Goal: Information Seeking & Learning: Check status

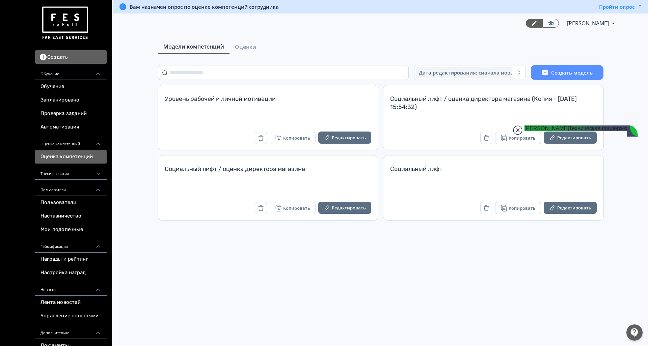
click at [518, 131] on jdiv at bounding box center [517, 130] width 9 height 9
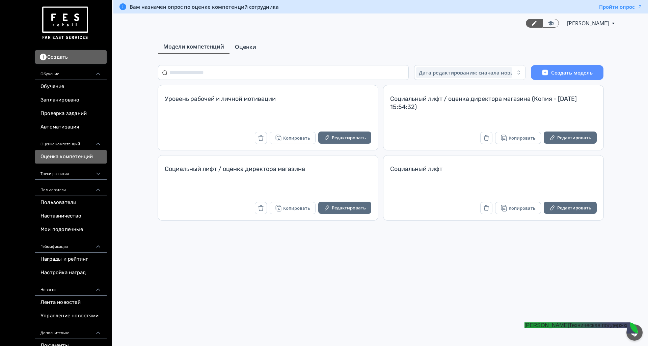
click at [250, 48] on span "Оценки" at bounding box center [245, 47] width 21 height 8
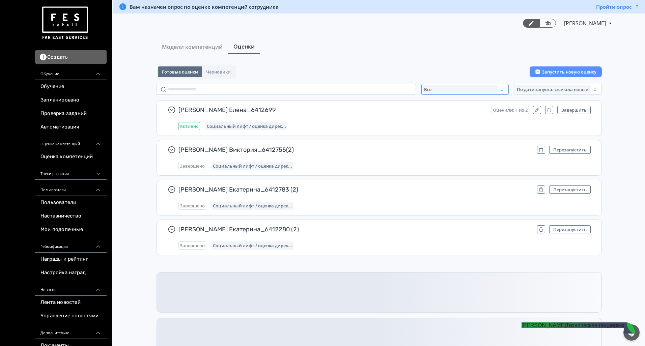
click at [445, 85] on button "Все" at bounding box center [466, 89] width 88 height 11
click at [446, 118] on span "Активные" at bounding box center [442, 117] width 25 height 7
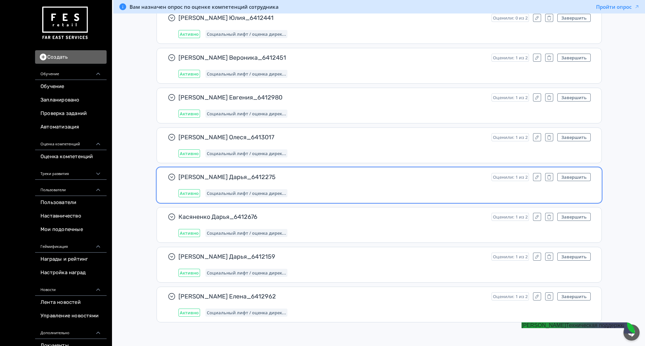
scroll to position [6271, 0]
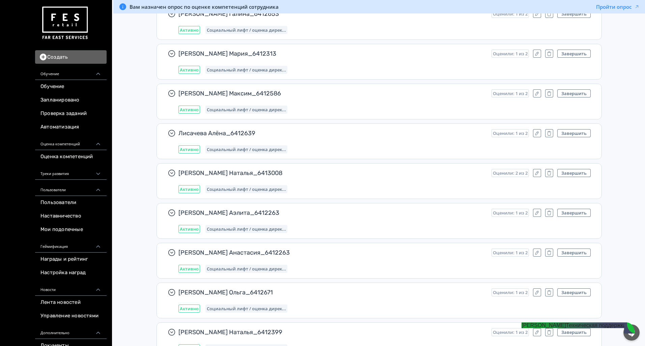
click at [566, 328] on jdiv "Техническая поддержка" at bounding box center [596, 326] width 60 height 6
click at [632, 336] on div at bounding box center [632, 333] width 16 height 16
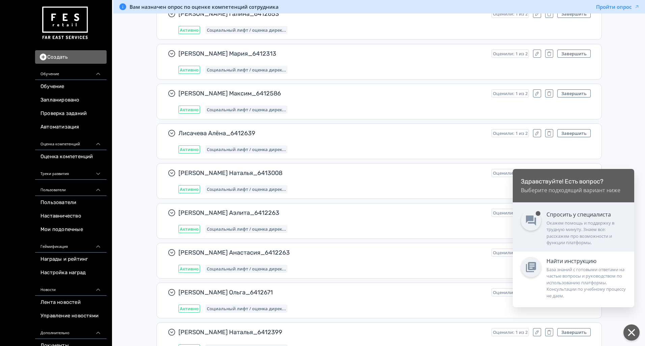
click at [571, 223] on div "Окажем помощь и поддержку в трудную минуту. Знаем все: расскажем про возможност…" at bounding box center [587, 233] width 80 height 26
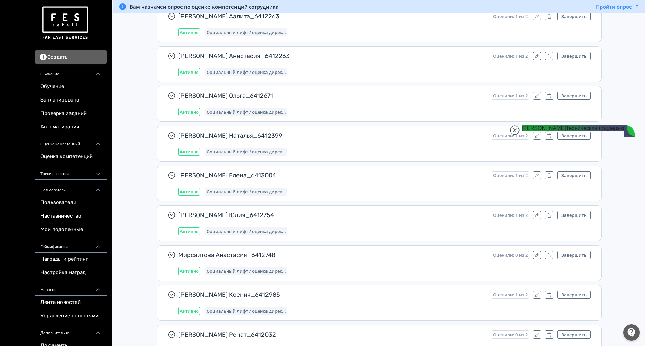
scroll to position [6726, 0]
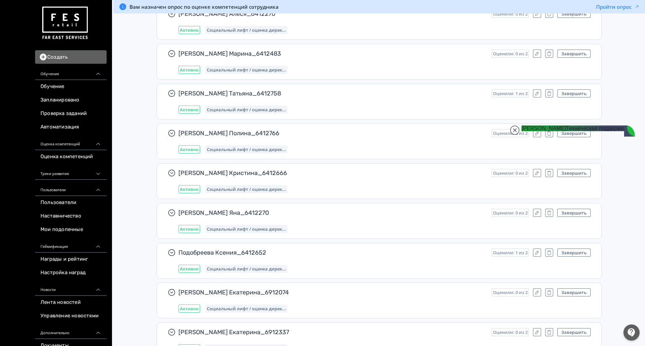
scroll to position [632, 0]
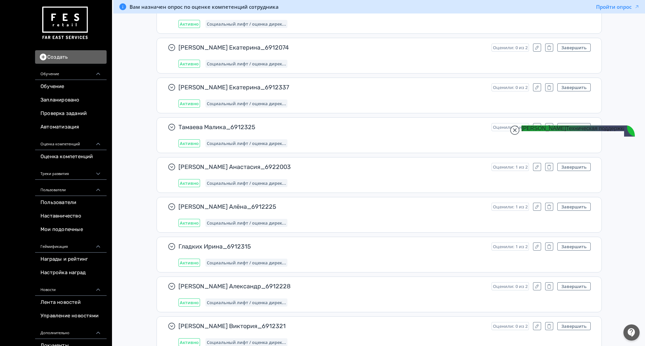
scroll to position [784, 0]
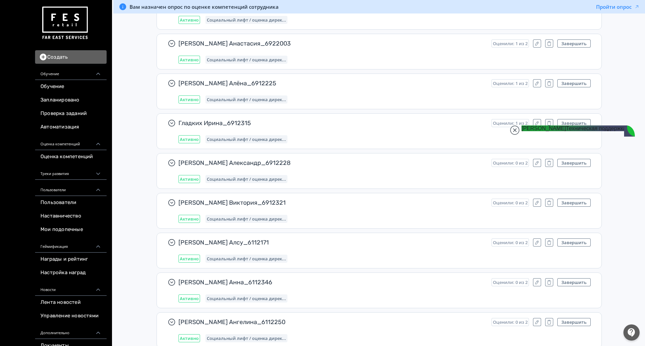
type textarea "**********"
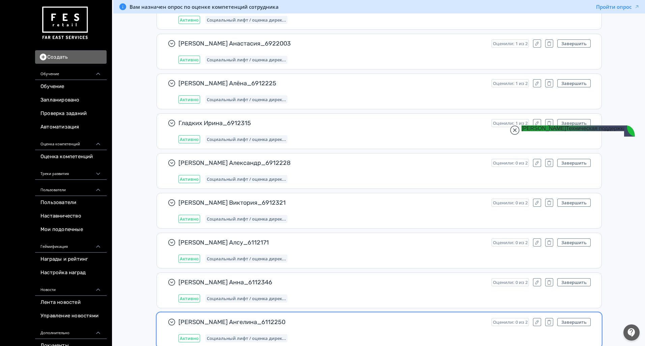
drag, startPoint x: 570, startPoint y: 323, endPoint x: 516, endPoint y: 316, distance: 54.2
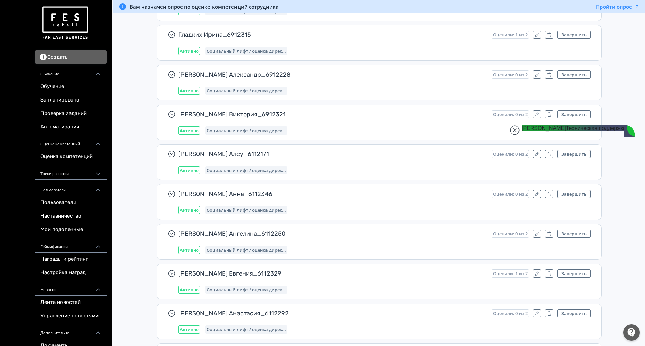
scroll to position [935, 0]
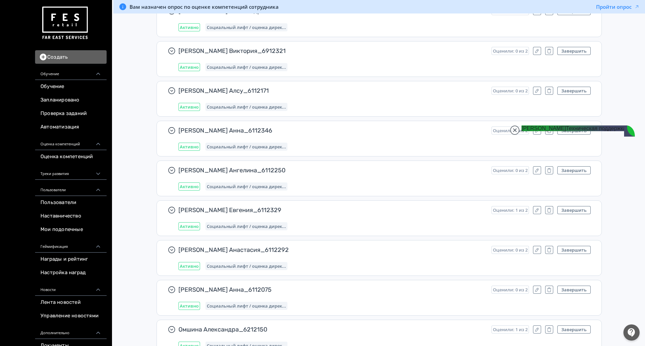
type textarea "**********"
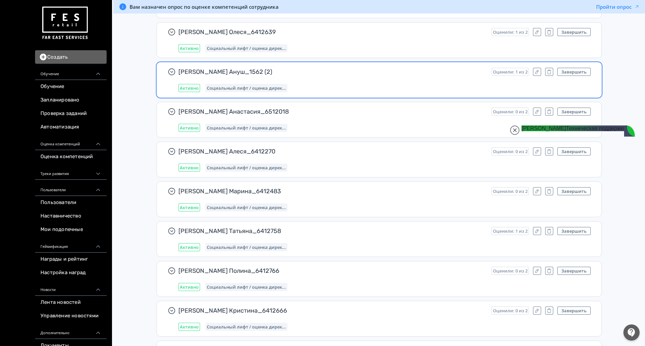
scroll to position [6271, 0]
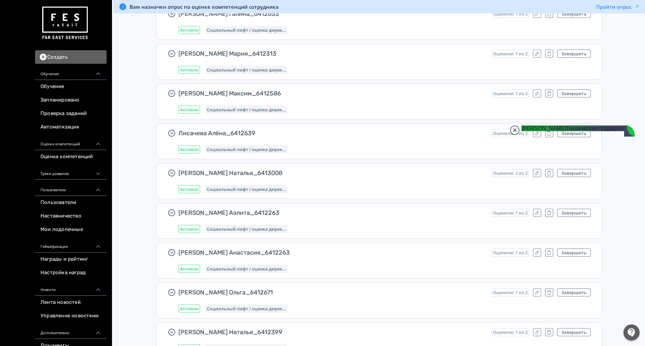
click at [517, 129] on jdiv at bounding box center [514, 130] width 9 height 9
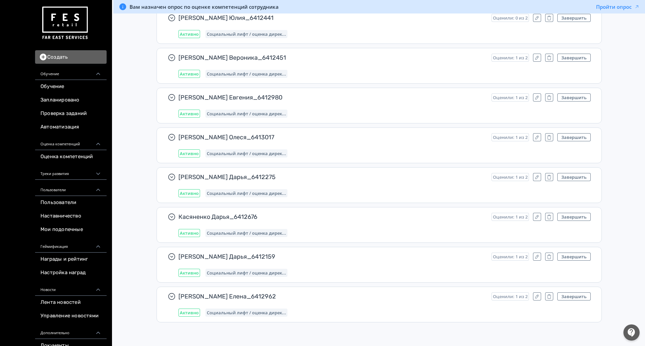
scroll to position [0, 0]
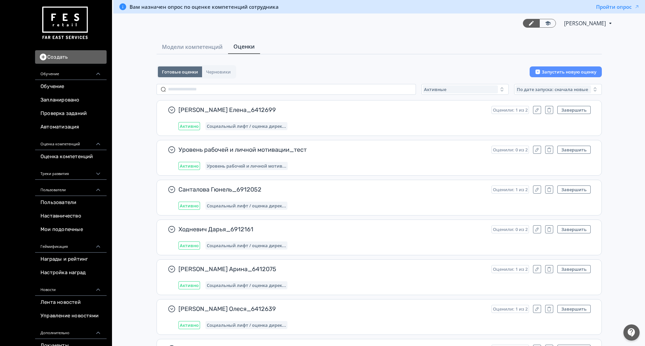
click at [634, 334] on div at bounding box center [632, 333] width 16 height 16
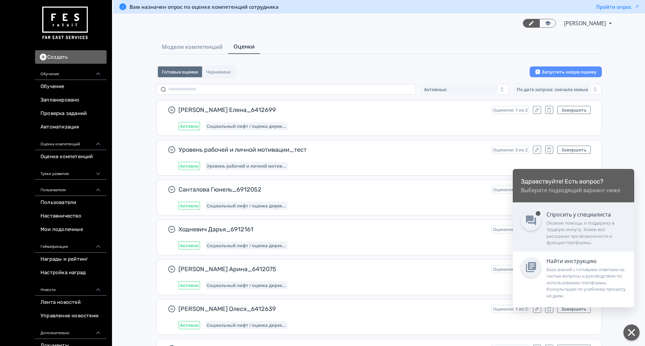
click at [565, 221] on div "Окажем помощь и поддержку в трудную минуту. Знаем все: расскажем про возможност…" at bounding box center [587, 233] width 80 height 26
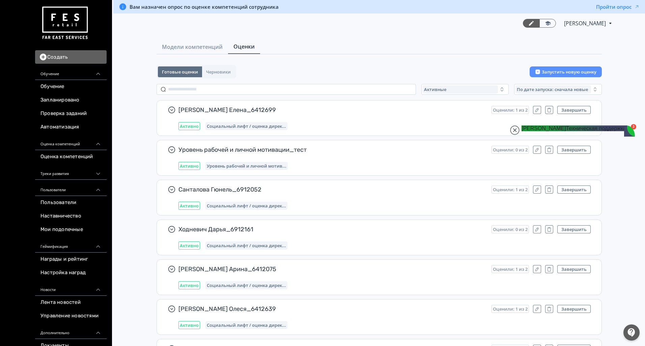
drag, startPoint x: 561, startPoint y: 231, endPoint x: 595, endPoint y: 271, distance: 52.2
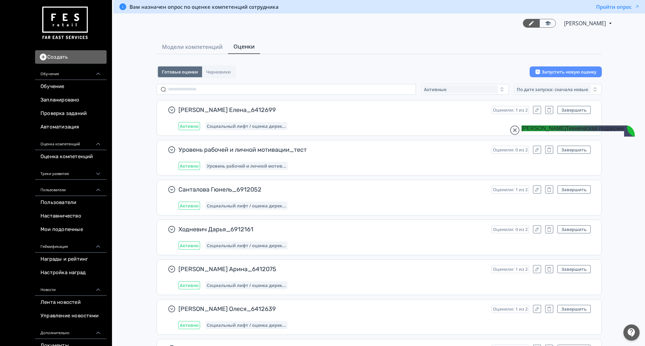
drag, startPoint x: 565, startPoint y: 227, endPoint x: 586, endPoint y: 257, distance: 36.3
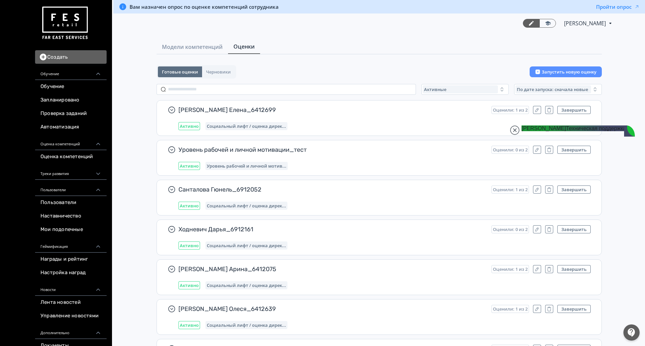
drag, startPoint x: 557, startPoint y: 219, endPoint x: 593, endPoint y: 261, distance: 55.5
drag, startPoint x: 543, startPoint y: 202, endPoint x: 574, endPoint y: 215, distance: 34.2
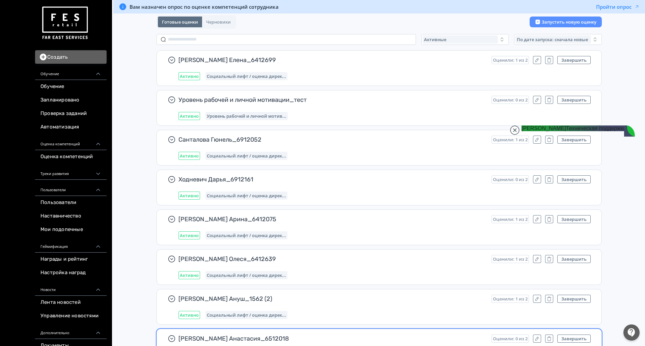
scroll to position [51, 0]
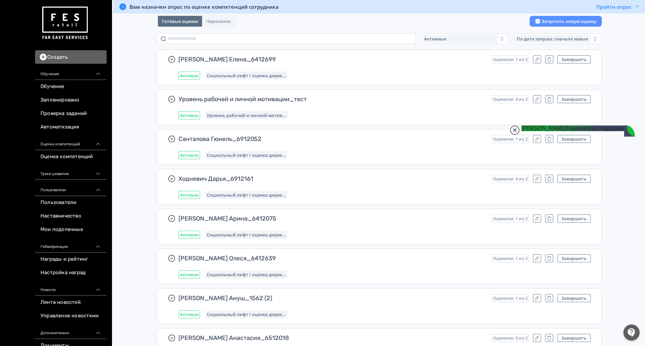
click at [515, 127] on jdiv at bounding box center [514, 130] width 9 height 9
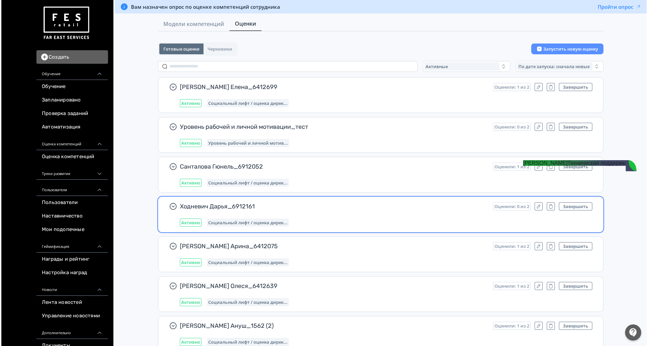
scroll to position [0, 0]
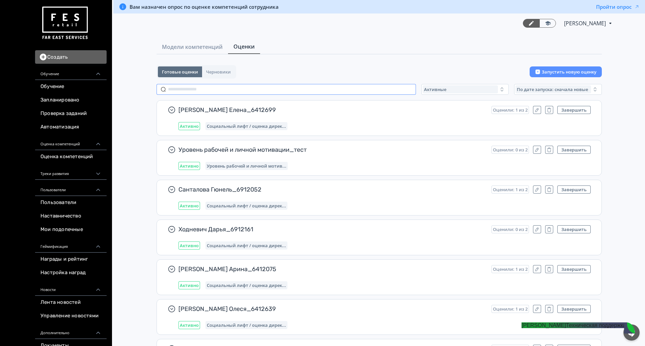
click at [235, 88] on input "text" at bounding box center [287, 89] width 260 height 11
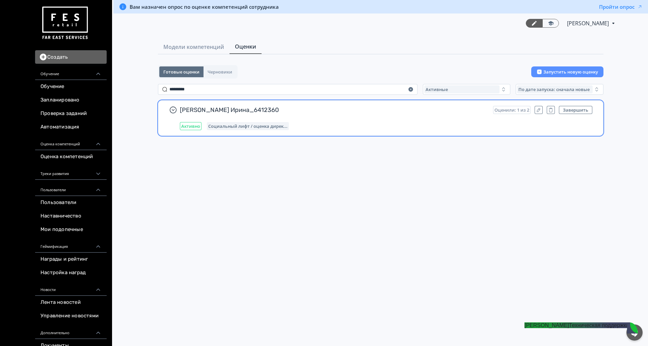
click at [335, 118] on div "Семенова Ирина_6412360 Оценили: 1 из 2 Завершить Активно Социальный лифт / оцен…" at bounding box center [386, 118] width 413 height 24
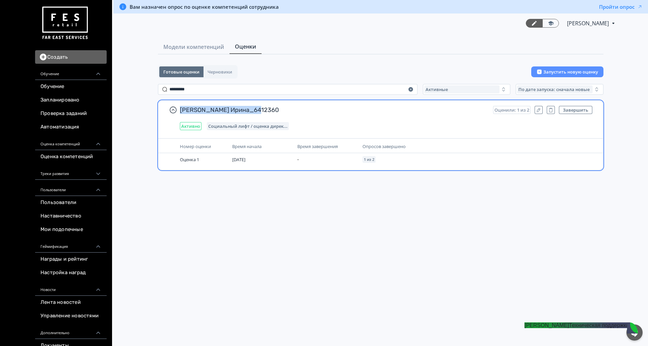
drag, startPoint x: 266, startPoint y: 110, endPoint x: 181, endPoint y: 110, distance: 85.7
click at [181, 110] on span "[PERSON_NAME] Ирина_6412360" at bounding box center [334, 110] width 308 height 8
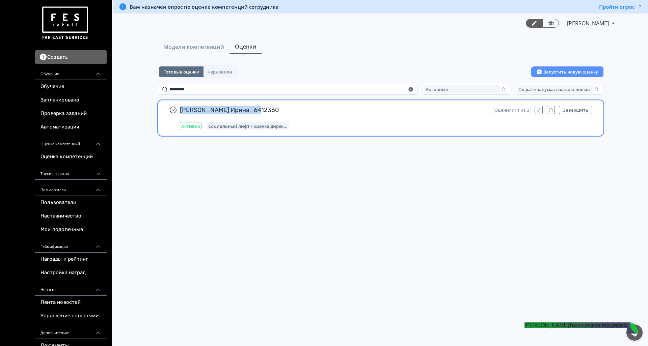
copy span "[PERSON_NAME] Ирина_6412360"
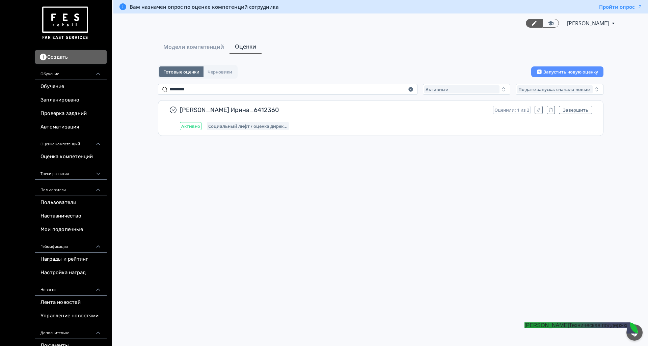
click at [286, 63] on div "Модели компетенций Оценки Готовые оценки Черновики Запустить новую оценку *****…" at bounding box center [380, 113] width 489 height 146
click at [457, 88] on div "Активные" at bounding box center [462, 89] width 76 height 8
click at [248, 86] on input "********" at bounding box center [288, 89] width 260 height 11
type input "*"
type input "*****"
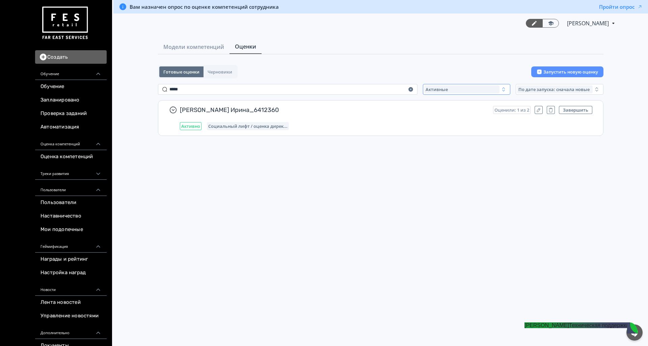
click at [436, 93] on div "Активные" at bounding box center [462, 89] width 76 height 8
click at [433, 107] on span "Все" at bounding box center [436, 105] width 8 height 7
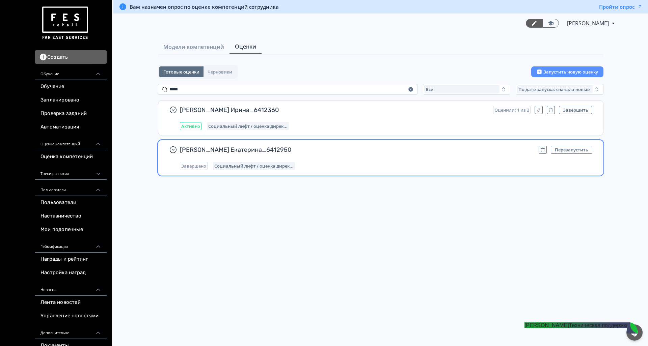
click at [348, 161] on div "Семенова Екатерина_6412950 Перезапустить Завершено Социальный лифт / оценка дир…" at bounding box center [386, 158] width 413 height 24
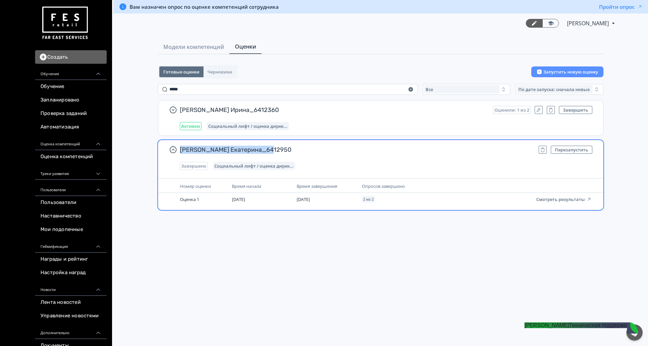
drag, startPoint x: 272, startPoint y: 148, endPoint x: 181, endPoint y: 150, distance: 91.2
click at [181, 150] on span "[PERSON_NAME] Екатерина_6412950" at bounding box center [356, 150] width 353 height 8
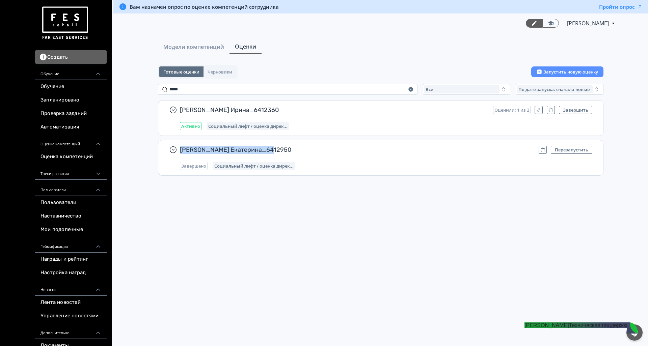
copy span "[PERSON_NAME] Екатерина_6412950"
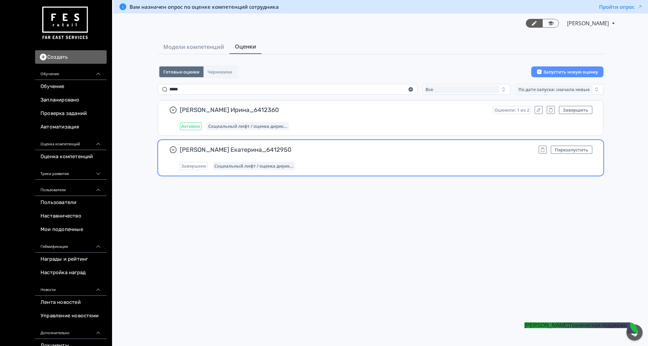
click at [499, 160] on div "Семенова Екатерина_6412950 Перезапустить Завершено Социальный лифт / оценка дир…" at bounding box center [386, 158] width 413 height 24
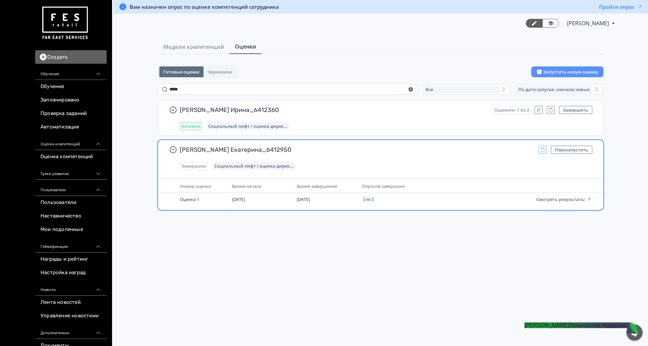
click at [542, 149] on icon "button" at bounding box center [543, 148] width 4 height 1
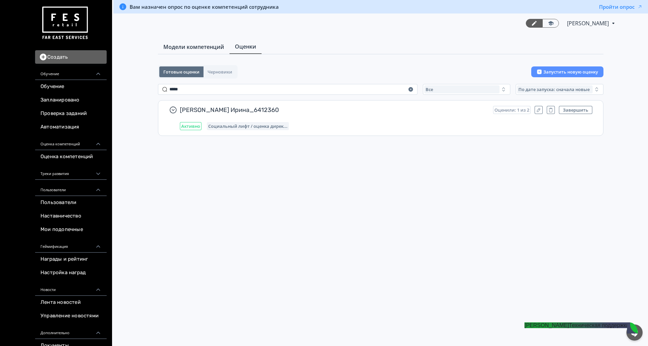
click at [204, 44] on span "Модели компетенций" at bounding box center [193, 47] width 61 height 8
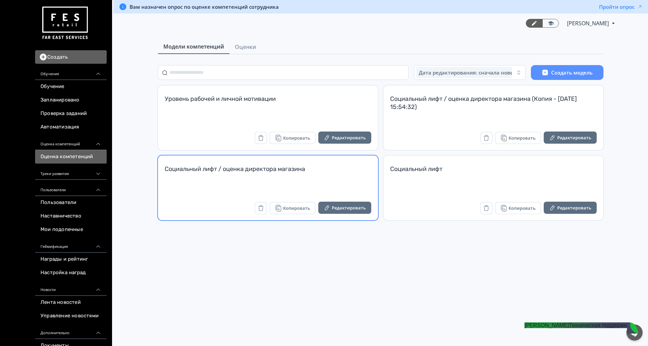
click at [341, 200] on div "Социальный лифт / оценка директора магазина Копировать Редактировать" at bounding box center [268, 188] width 220 height 65
click at [341, 212] on button "Редактировать" at bounding box center [344, 208] width 53 height 12
click at [341, 205] on button "Редактировать" at bounding box center [344, 208] width 53 height 12
click at [350, 209] on button "Редактировать" at bounding box center [344, 208] width 53 height 12
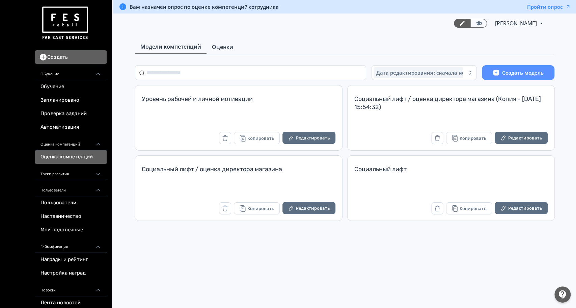
click at [218, 46] on span "Оценки" at bounding box center [222, 47] width 21 height 8
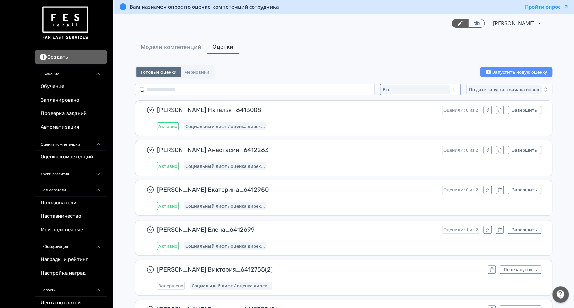
click at [391, 88] on div "Все" at bounding box center [415, 89] width 69 height 8
click at [398, 118] on span "Активные" at bounding box center [401, 117] width 25 height 7
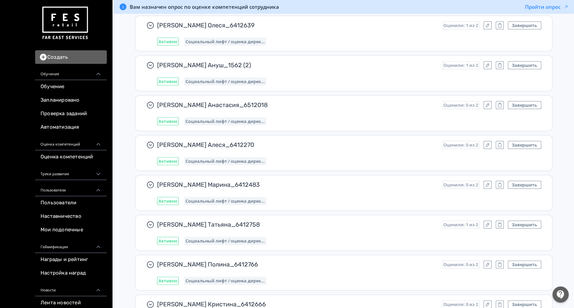
scroll to position [43, 0]
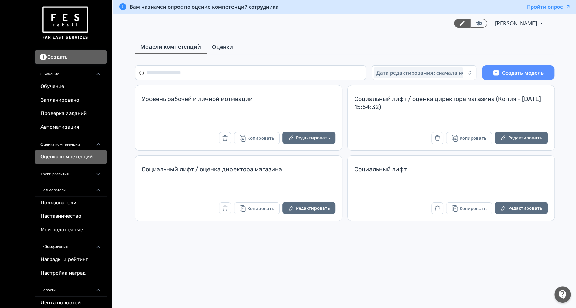
click at [217, 45] on span "Оценки" at bounding box center [222, 47] width 21 height 8
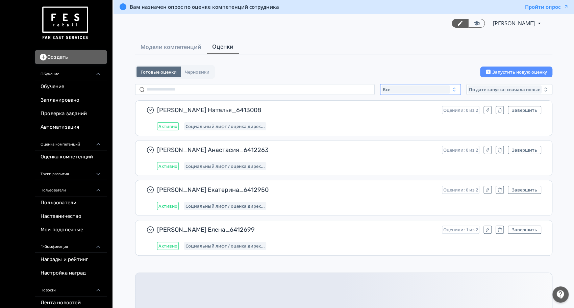
click at [398, 86] on div "Все" at bounding box center [415, 89] width 69 height 8
click at [393, 113] on button "Активные" at bounding box center [448, 117] width 118 height 12
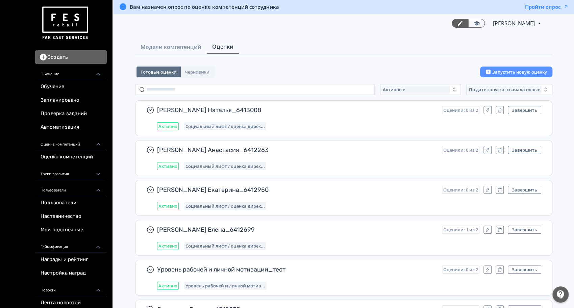
click at [254, 67] on div "Готовые оценки Черновики Запустить новую оценку" at bounding box center [343, 72] width 417 height 14
click at [204, 86] on input "text" at bounding box center [254, 89] width 239 height 11
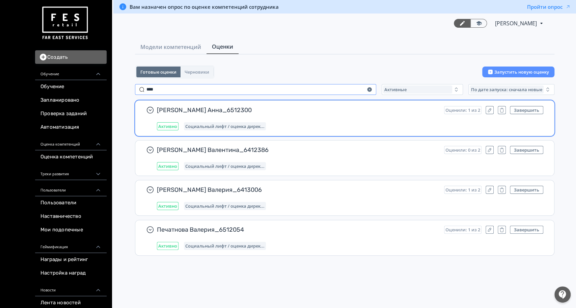
type input "****"
click at [312, 116] on div "[PERSON_NAME] Анна_6512300 Оценили: 1 из 2 Завершить Активно Социальный лифт / …" at bounding box center [350, 118] width 387 height 24
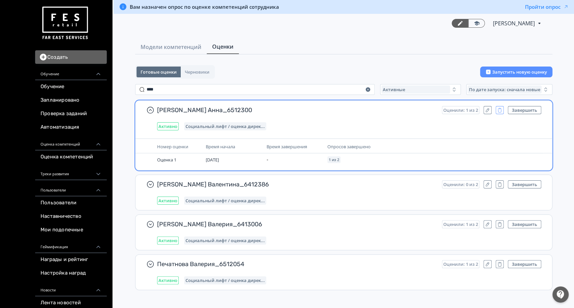
click at [500, 109] on icon "button" at bounding box center [499, 110] width 5 height 6
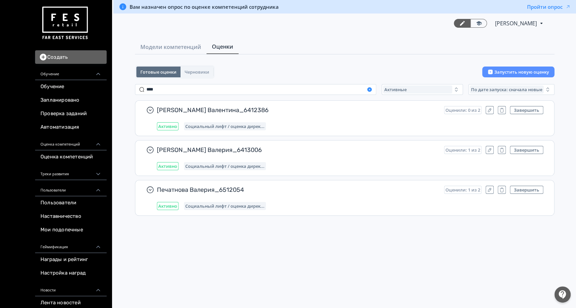
click at [371, 88] on icon "button" at bounding box center [369, 89] width 4 height 4
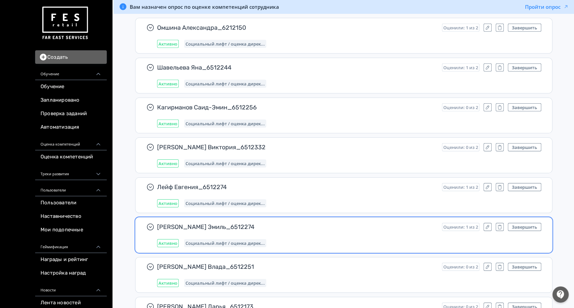
scroll to position [1440, 0]
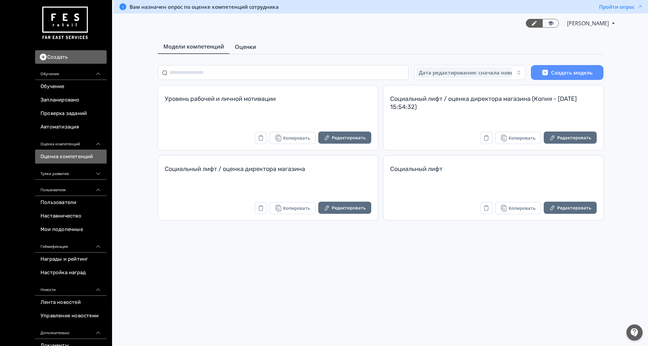
click at [241, 49] on span "Оценки" at bounding box center [245, 47] width 21 height 8
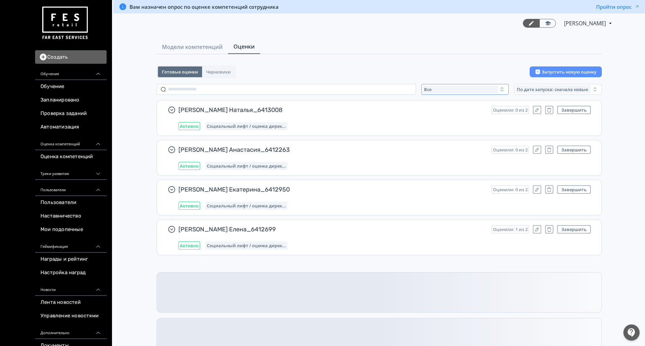
click at [437, 93] on div "Все" at bounding box center [461, 89] width 76 height 8
click at [431, 113] on button "Активные" at bounding box center [489, 117] width 118 height 12
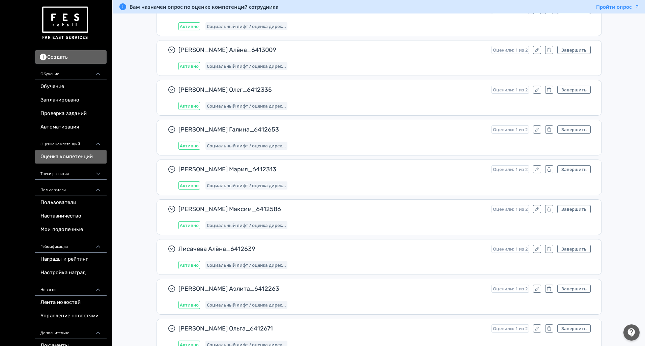
scroll to position [5968, 0]
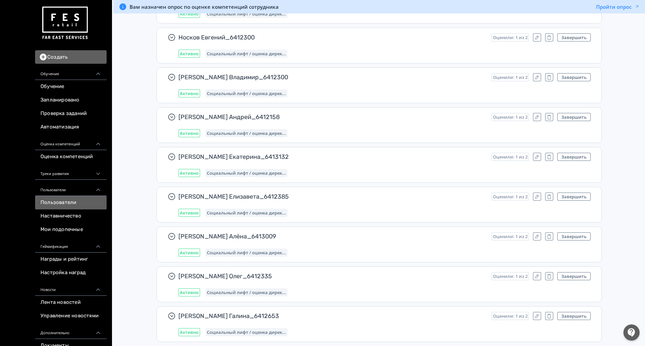
click at [58, 204] on link "Пользователи" at bounding box center [71, 203] width 72 height 14
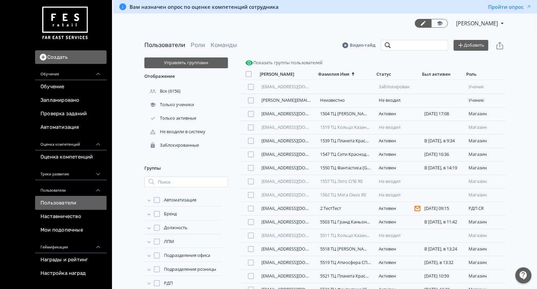
click at [407, 41] on input "search" at bounding box center [415, 45] width 68 height 11
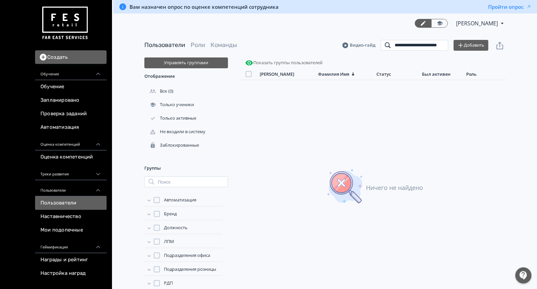
scroll to position [0, 21]
drag, startPoint x: 397, startPoint y: 45, endPoint x: 518, endPoint y: 57, distance: 121.5
click at [501, 53] on div "**********" at bounding box center [325, 45] width 362 height 24
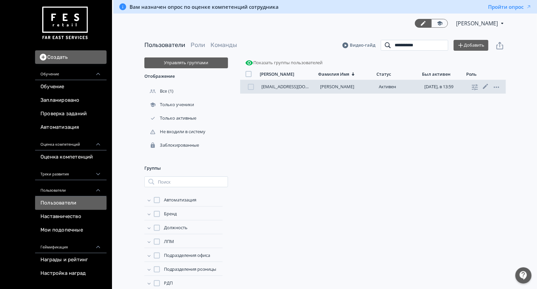
type input "**********"
click at [343, 86] on link "Гришина Виктория" at bounding box center [337, 86] width 34 height 6
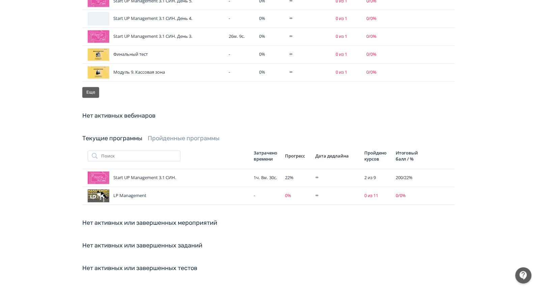
scroll to position [533, 0]
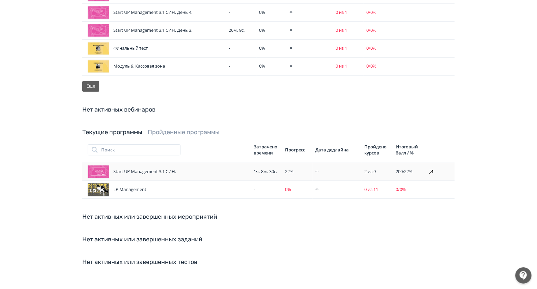
click at [431, 168] on icon at bounding box center [431, 172] width 8 height 8
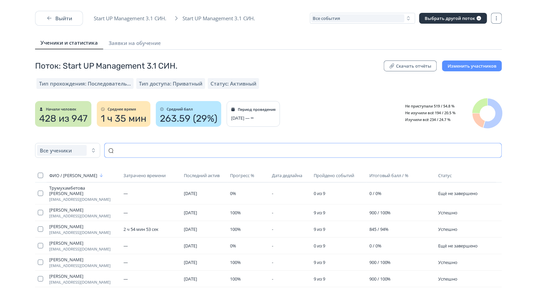
click at [169, 157] on input "text" at bounding box center [303, 150] width 398 height 15
paste input "**********"
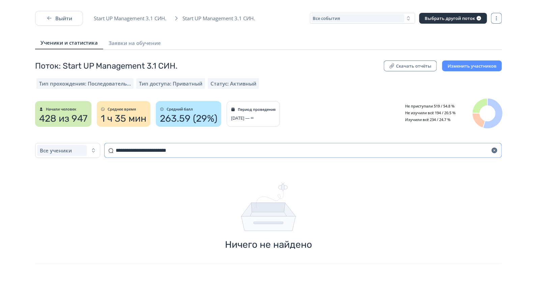
drag, startPoint x: 206, startPoint y: 150, endPoint x: 139, endPoint y: 153, distance: 66.9
click at [139, 153] on input "**********" at bounding box center [303, 150] width 398 height 15
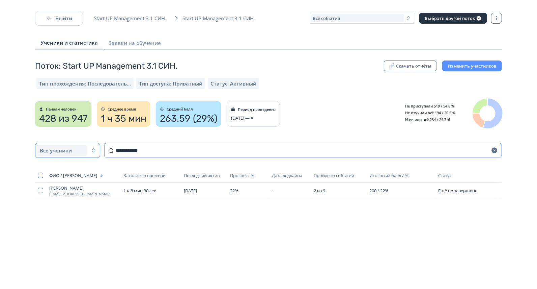
drag, startPoint x: 163, startPoint y: 152, endPoint x: 95, endPoint y: 145, distance: 69.2
click at [95, 145] on div "**********" at bounding box center [268, 150] width 467 height 15
type input "**********"
click at [374, 13] on button "Все события" at bounding box center [362, 18] width 105 height 11
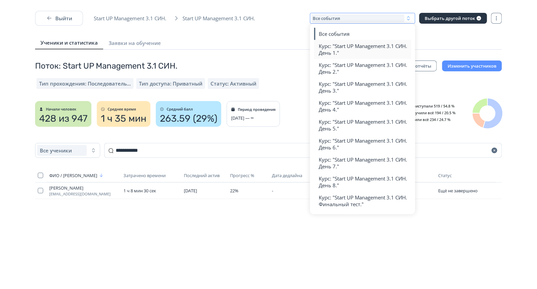
click at [354, 49] on span "Курс: "Start UP Management 3.1 СИН. День 1."" at bounding box center [363, 50] width 88 height 14
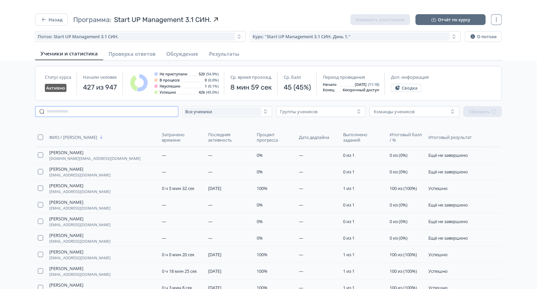
click at [91, 111] on input "text" at bounding box center [106, 111] width 143 height 11
paste input "**********"
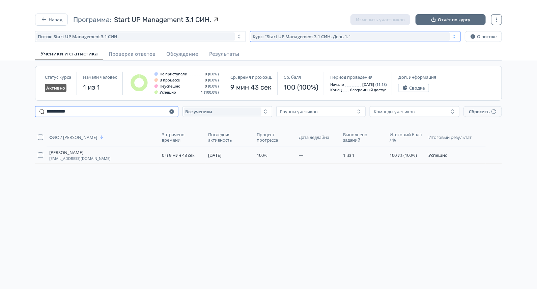
type input "**********"
click at [319, 38] on span "Курс: "Start UP Management 3.1 СИН. День 1."" at bounding box center [302, 36] width 98 height 5
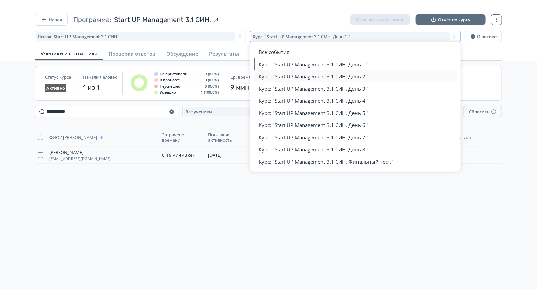
click at [306, 79] on span "Курс: "Start UP Management 3.1 СИН. День 2."" at bounding box center [314, 76] width 110 height 7
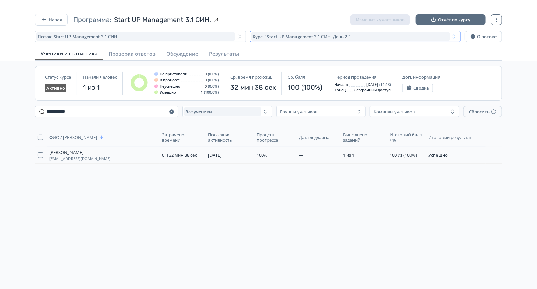
click at [353, 37] on div "Курс: "Start UP Management 3.1 СИН. День 2."" at bounding box center [351, 36] width 199 height 8
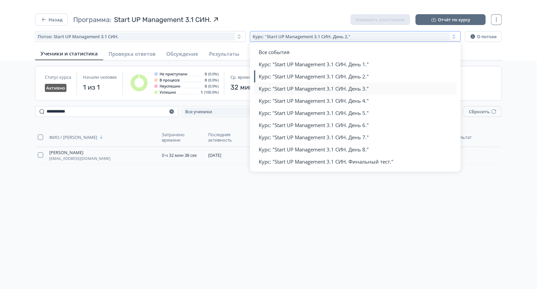
click at [342, 88] on span "Курс: "Start UP Management 3.1 СИН. День 3."" at bounding box center [314, 88] width 110 height 7
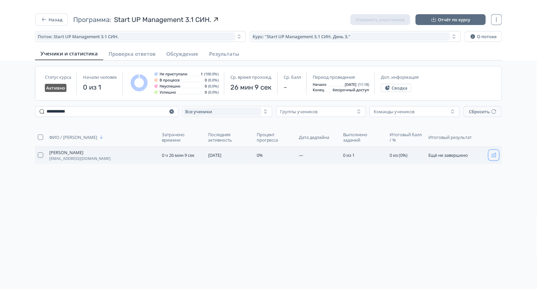
click at [494, 154] on icon "button" at bounding box center [494, 154] width 5 height 5
click at [185, 216] on div "ФИО / Логин Затрачено времени Последняя активность Процент прогресса Дата дедла…" at bounding box center [269, 169] width 478 height 95
click at [63, 20] on button "Назад" at bounding box center [51, 20] width 33 height 12
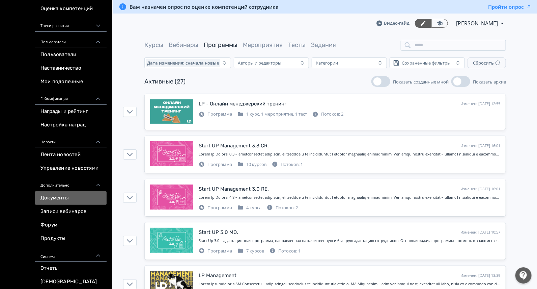
scroll to position [191, 0]
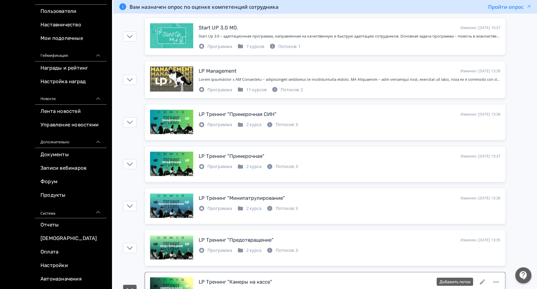
scroll to position [380, 0]
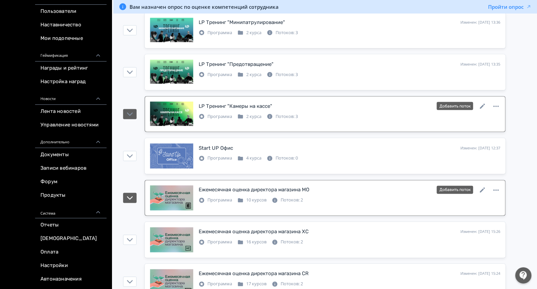
click at [339, 199] on div "Программа 10 курсов Потоков: 2" at bounding box center [350, 199] width 302 height 8
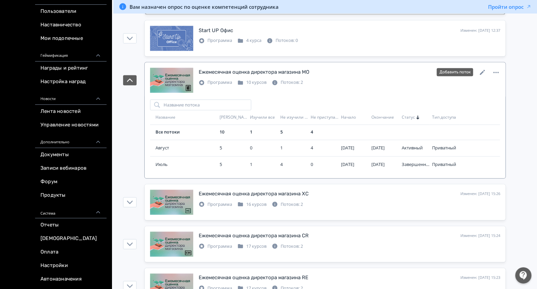
scroll to position [548, 0]
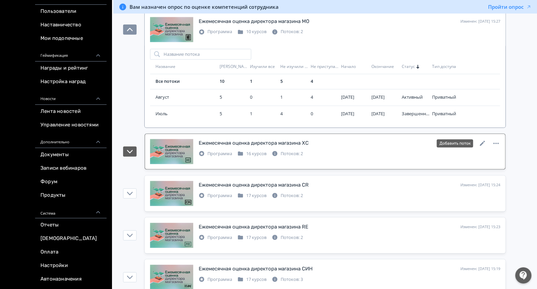
click at [336, 141] on div "Ежемесячная оценка директора магазина XC Изменен: 24.07.2025 в 15:26 Добавить п…" at bounding box center [350, 143] width 302 height 9
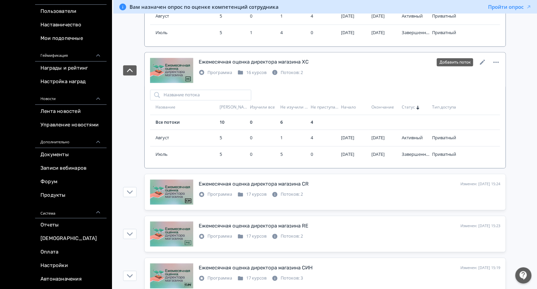
scroll to position [675, 0]
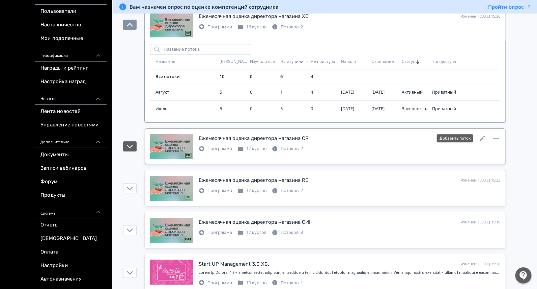
click at [342, 141] on div "Ежемесячная оценка директора магазина CR Изменен: 24.07.2025 в 15:24 Добавить п…" at bounding box center [350, 143] width 302 height 18
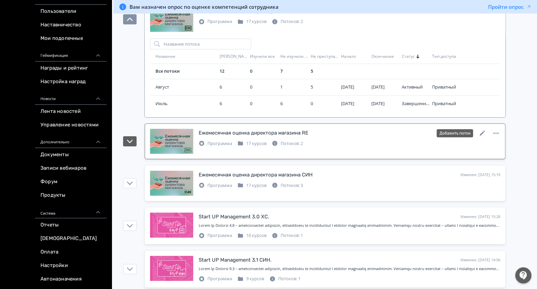
click at [341, 144] on div "Ежемесячная оценка директора магазина RE Изменен: 24.07.2025 в 15:23 Добавить п…" at bounding box center [325, 141] width 350 height 25
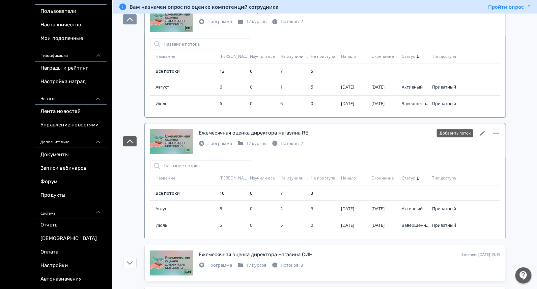
scroll to position [886, 0]
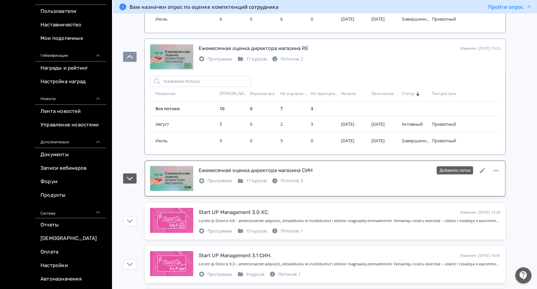
click at [339, 170] on div "Ежемесячная оценка директора магазина СИН Изменен: 24.07.2025 в 15:19 Добавить …" at bounding box center [350, 170] width 302 height 9
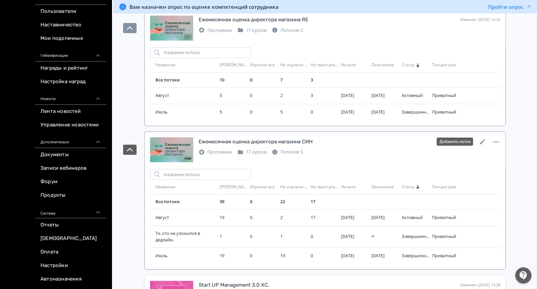
scroll to position [928, 0]
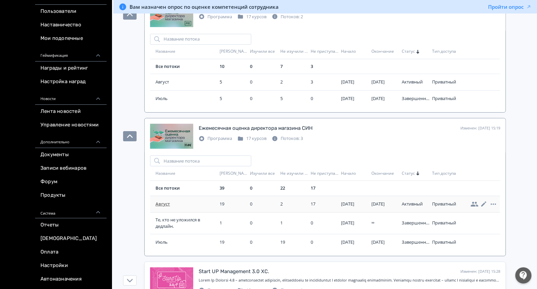
click at [156, 201] on span "Август" at bounding box center [186, 204] width 61 height 7
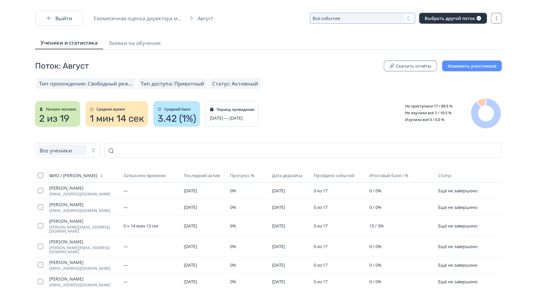
click at [331, 18] on span "Все события" at bounding box center [326, 18] width 27 height 5
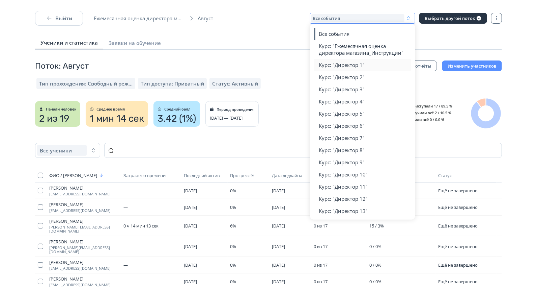
click at [339, 65] on span "Курс: "Директор 1"" at bounding box center [342, 64] width 46 height 7
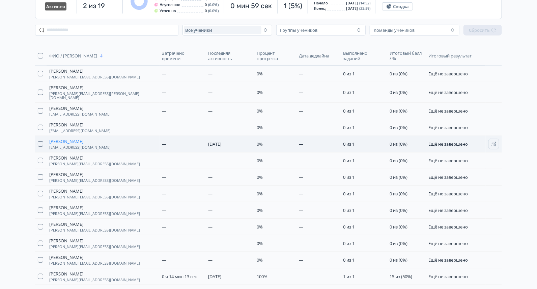
scroll to position [127, 0]
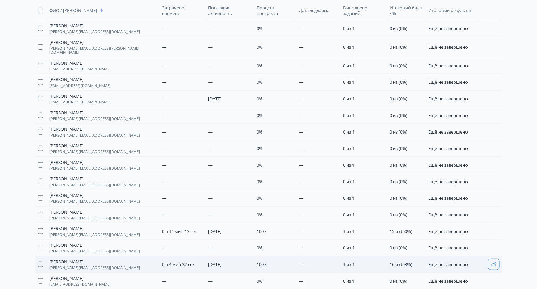
click at [493, 261] on icon "button" at bounding box center [494, 263] width 5 height 5
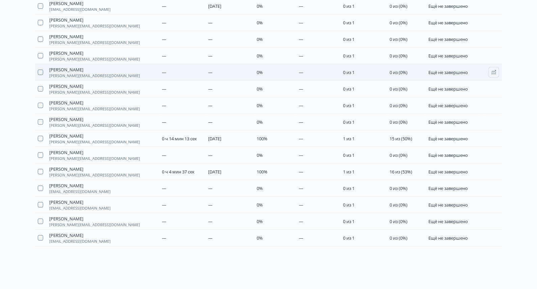
scroll to position [225, 0]
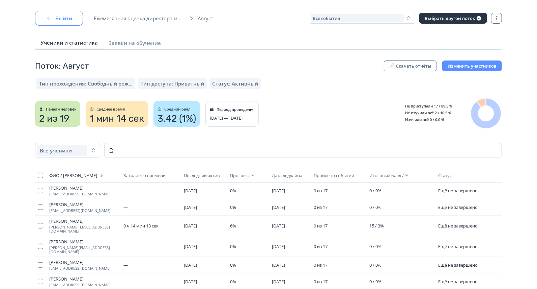
click at [47, 18] on icon "button" at bounding box center [49, 18] width 7 height 7
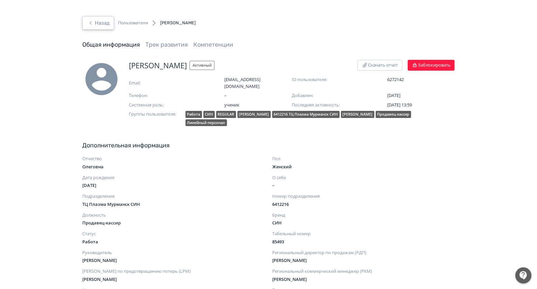
click at [93, 27] on button "Назад" at bounding box center [98, 23] width 32 height 14
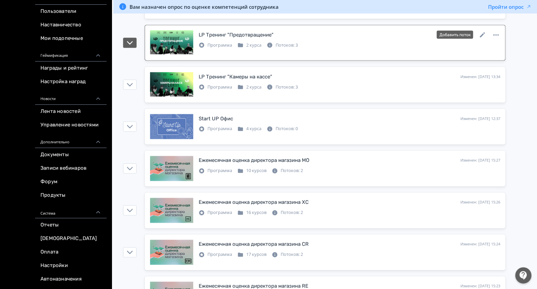
scroll to position [548, 0]
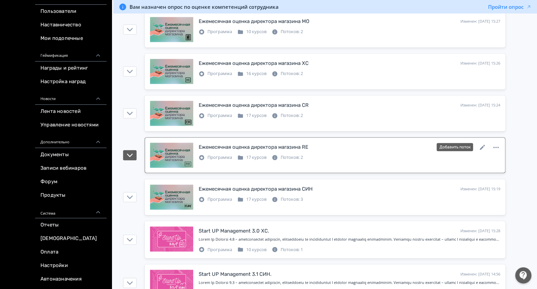
click at [321, 147] on div "Ежемесячная оценка директора магазина RE Изменен: 24.07.2025 в 15:23 Добавить п…" at bounding box center [350, 146] width 302 height 9
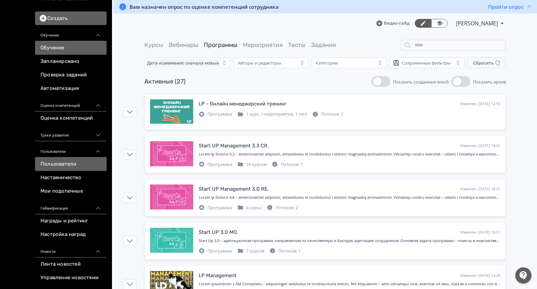
scroll to position [84, 0]
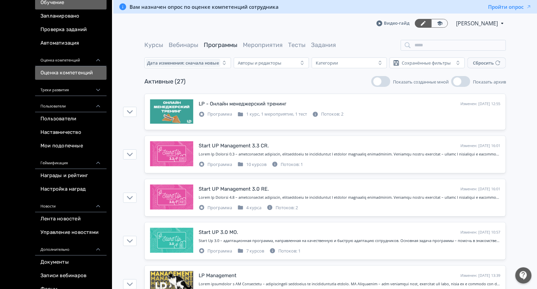
click at [68, 74] on link "Оценка компетенций" at bounding box center [71, 73] width 72 height 14
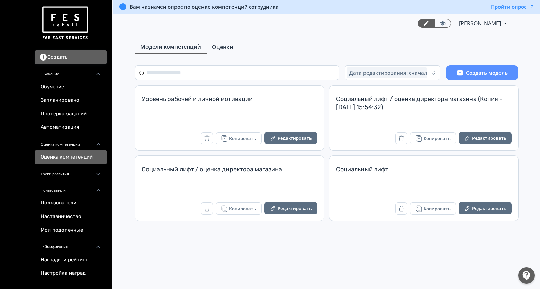
click at [218, 47] on span "Оценки" at bounding box center [222, 47] width 21 height 8
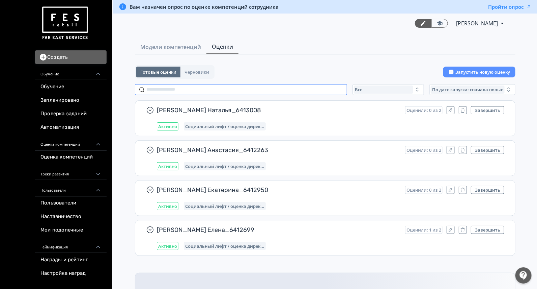
click at [223, 86] on input "text" at bounding box center [241, 89] width 212 height 11
click at [363, 87] on span "Все" at bounding box center [358, 89] width 7 height 5
click at [366, 115] on span "Активные" at bounding box center [374, 117] width 25 height 7
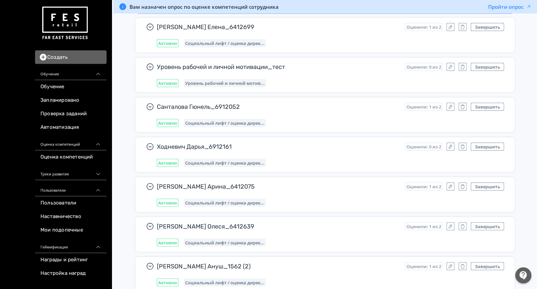
scroll to position [111, 0]
